Goal: Transaction & Acquisition: Purchase product/service

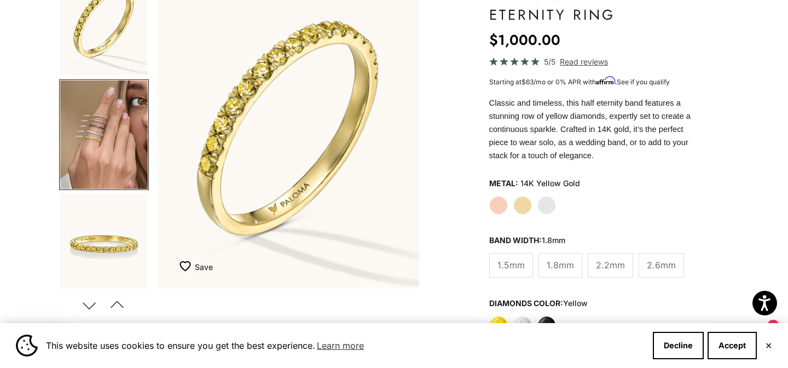
scroll to position [7, 0]
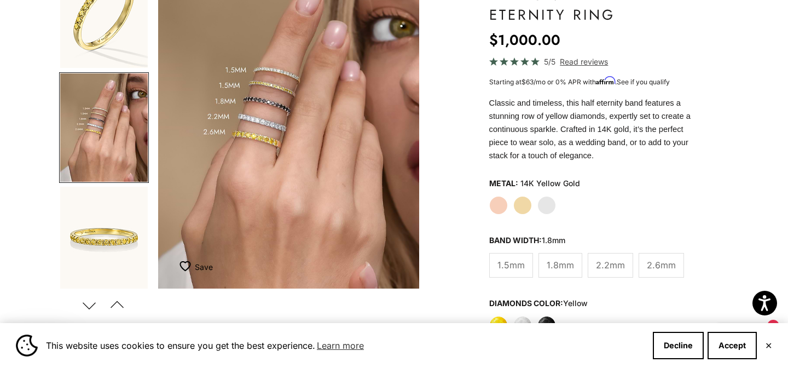
click at [608, 263] on span "2.2mm" at bounding box center [610, 265] width 29 height 14
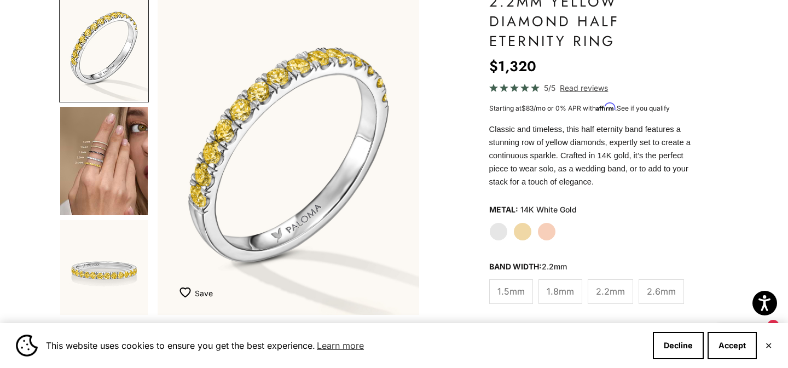
scroll to position [118, 0]
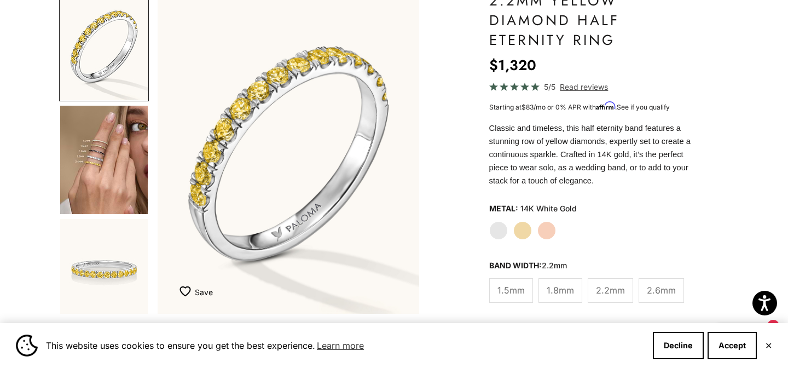
click at [519, 231] on label "Yellow Gold" at bounding box center [522, 230] width 19 height 19
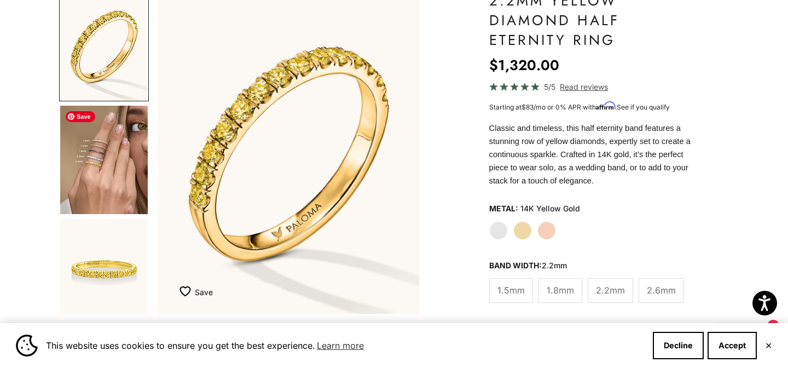
click at [88, 159] on img "Go to item 4" at bounding box center [104, 160] width 88 height 108
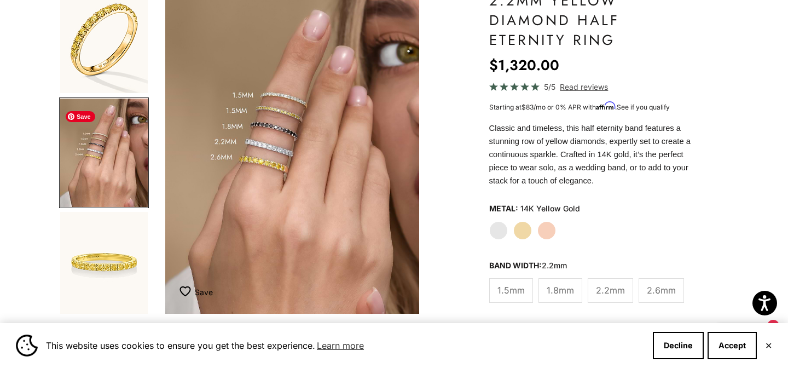
scroll to position [0, 274]
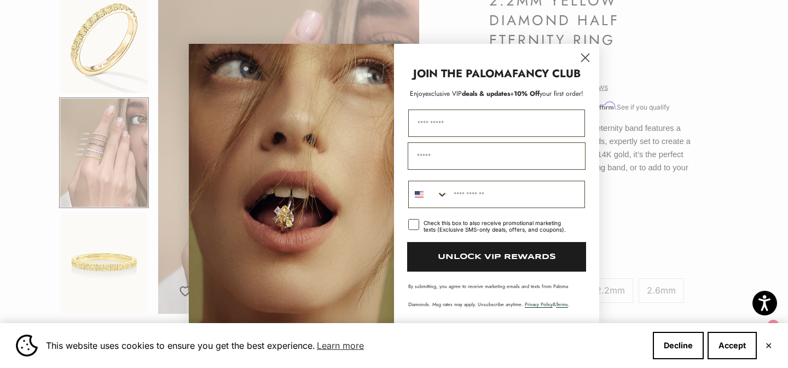
click at [587, 58] on circle "Close dialog" at bounding box center [585, 58] width 18 height 18
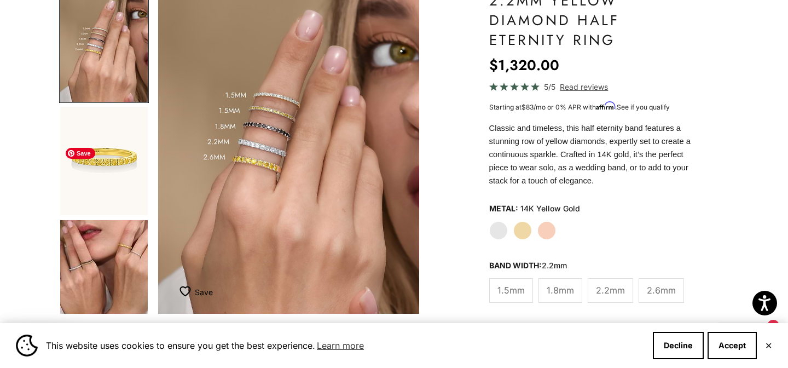
scroll to position [113, 0]
click at [106, 180] on img "Go to item 5" at bounding box center [104, 160] width 88 height 108
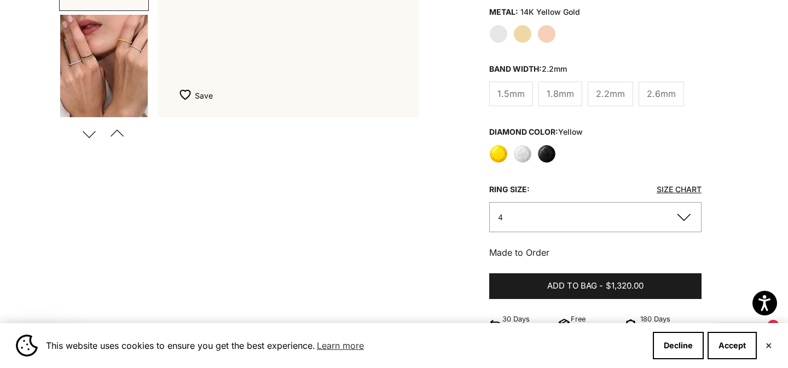
scroll to position [0, 0]
